Goal: Task Accomplishment & Management: Use online tool/utility

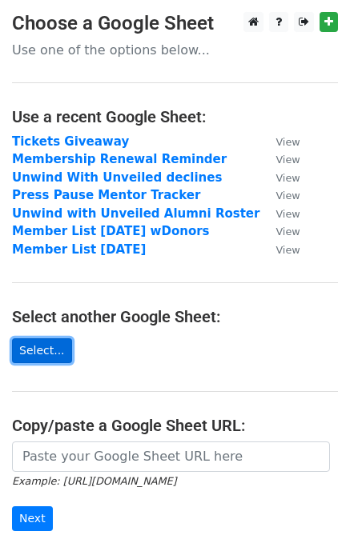
click at [38, 354] on link "Select..." at bounding box center [42, 350] width 60 height 25
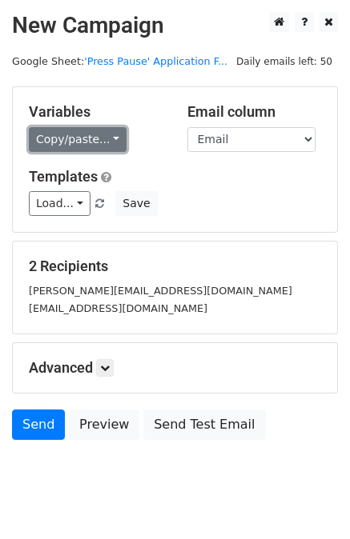
click at [83, 151] on link "Copy/paste..." at bounding box center [78, 139] width 98 height 25
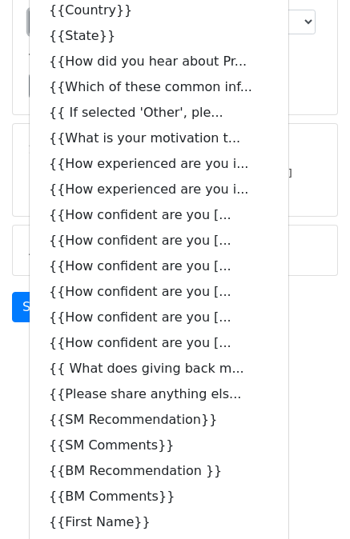
scroll to position [120, 0]
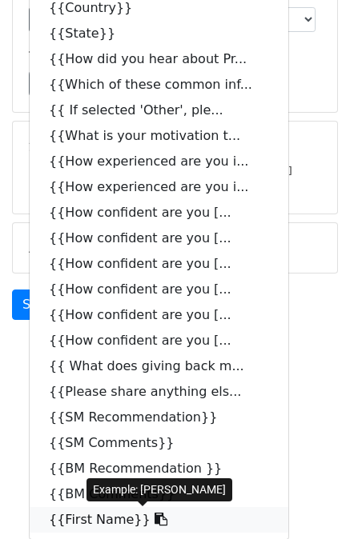
click at [111, 522] on link "{{First Name}}" at bounding box center [159, 520] width 258 height 26
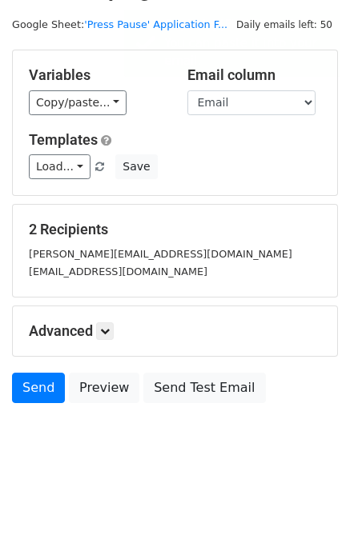
scroll to position [36, 0]
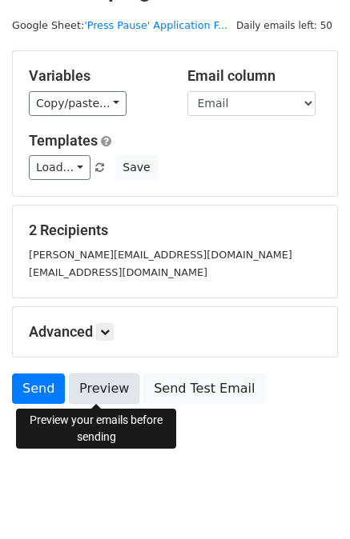
click at [98, 374] on link "Preview" at bounding box center [104, 389] width 70 height 30
click at [98, 384] on link "Preview" at bounding box center [104, 389] width 70 height 30
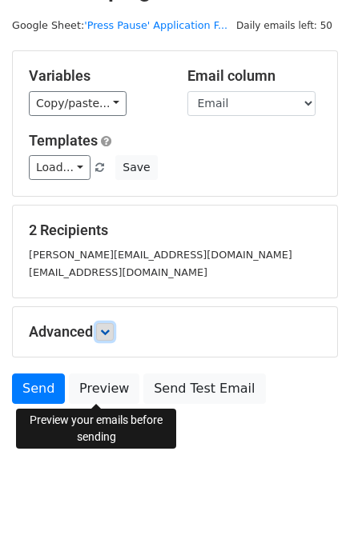
click at [110, 330] on icon at bounding box center [105, 332] width 10 height 10
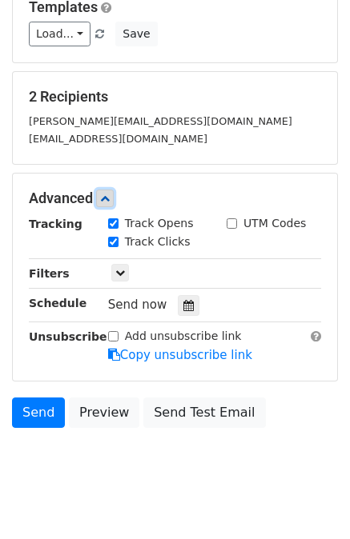
scroll to position [171, 0]
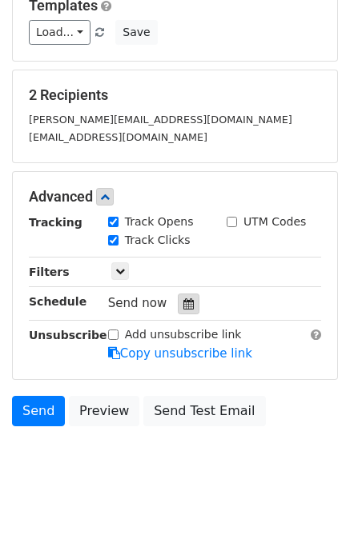
click at [184, 309] on icon at bounding box center [188, 303] width 10 height 11
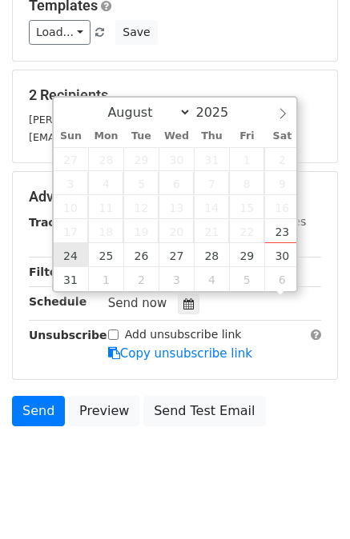
scroll to position [1, 0]
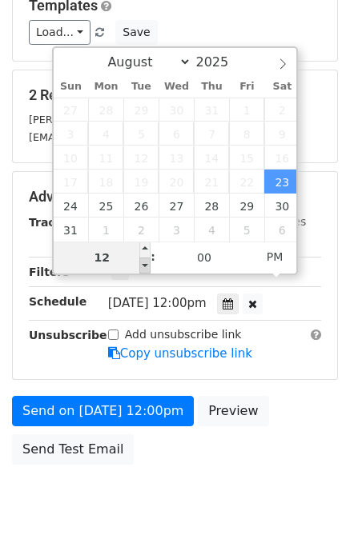
type input "[DATE] 11:00"
type input "11"
click at [143, 265] on span at bounding box center [144, 266] width 11 height 16
type input "[DATE] 10:00"
type input "10"
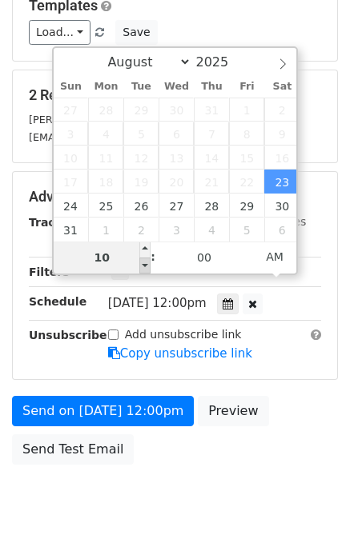
click at [143, 265] on span at bounding box center [144, 266] width 11 height 16
type input "[DATE] 09:00"
type input "09"
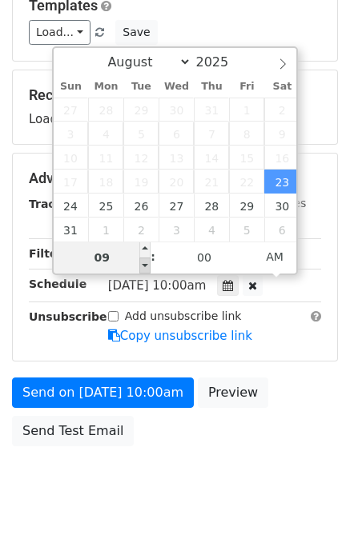
click at [143, 265] on span at bounding box center [144, 266] width 11 height 16
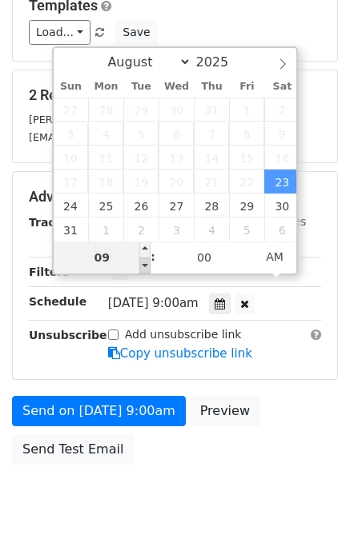
type input "[DATE] 08:00"
type input "08"
click at [143, 265] on span at bounding box center [144, 266] width 11 height 16
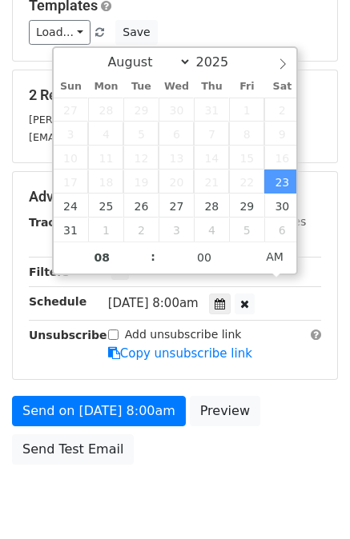
click at [133, 493] on body "New Campaign Daily emails left: 50 Google Sheet: 'Press Pause' Application F...…" at bounding box center [175, 189] width 350 height 696
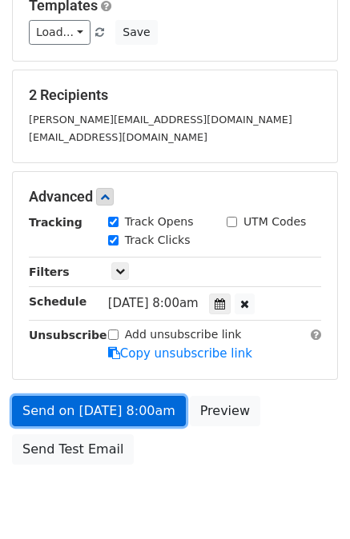
click at [77, 398] on link "Send on [DATE] 8:00am" at bounding box center [99, 411] width 174 height 30
